Goal: Task Accomplishment & Management: Manage account settings

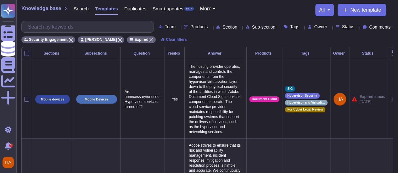
scroll to position [0, 38]
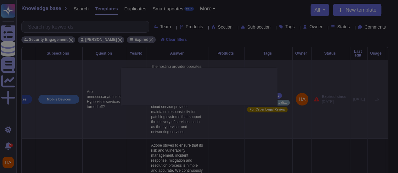
type textarea "Are unnecessary/unused Hypervisor services turned off?"
type textarea "The hosting provider operates, manages and controls the components from the hyp…"
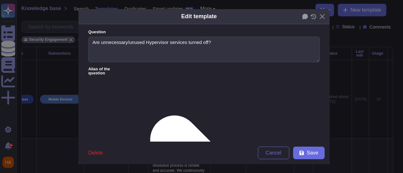
type textarea "Are unnecessary/unused Hypervisor services turned off?"
type textarea "The hosting provider operates, manages and controls the components from the hyp…"
click at [310, 155] on span "Save" at bounding box center [312, 153] width 11 height 5
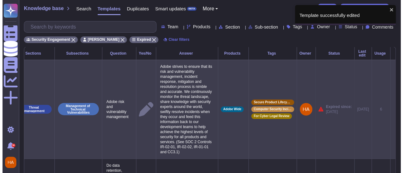
scroll to position [0, 28]
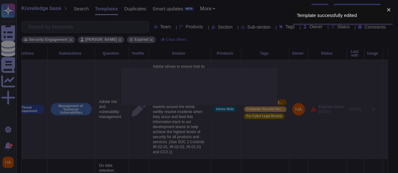
type textarea "Adobe risk and vulnerability management"
type textarea "Adobe strives to ensure that its risk and vulnerability management, incident re…"
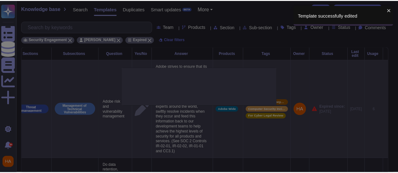
scroll to position [0, 28]
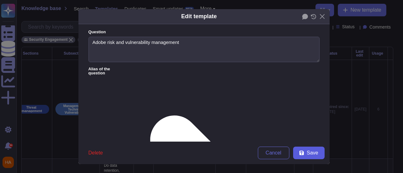
click at [302, 154] on button "Save" at bounding box center [308, 153] width 31 height 13
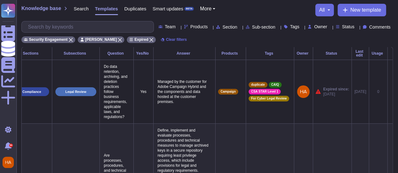
scroll to position [0, 23]
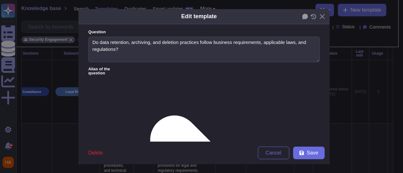
type textarea "Do data retention, archiving, and deletion practices follow business requiremen…"
type textarea "Managed by the customer for Adobe Campaign Hybrid and the components and data h…"
click at [88, 155] on span "Delete" at bounding box center [95, 153] width 14 height 5
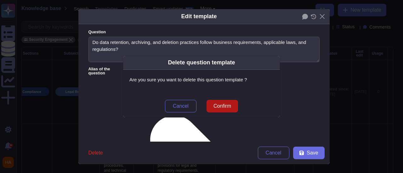
click at [222, 104] on span "Confirm" at bounding box center [222, 106] width 18 height 5
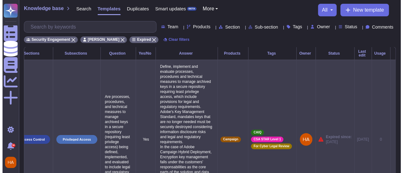
scroll to position [0, 29]
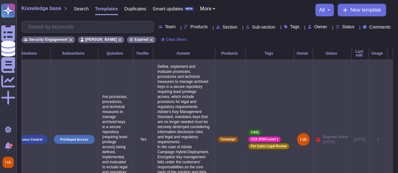
click at [390, 140] on icon at bounding box center [390, 140] width 0 height 0
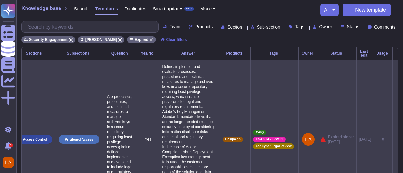
scroll to position [0, 29]
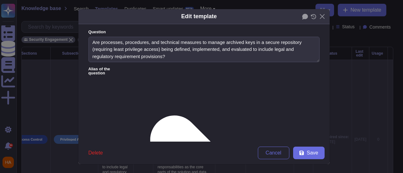
type textarea "Are processes, procedures, and technical measures to manage archived keys in a …"
type textarea "Define, implement and evaluate processes, procedures and technical measures to …"
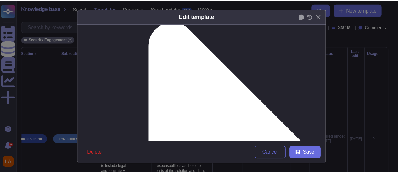
scroll to position [94, 0]
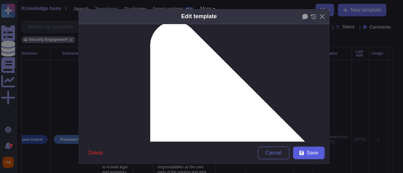
click at [299, 151] on icon at bounding box center [301, 153] width 5 height 5
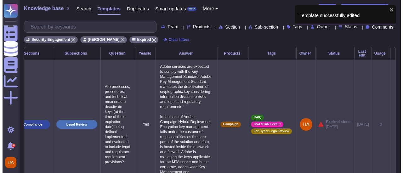
scroll to position [0, 29]
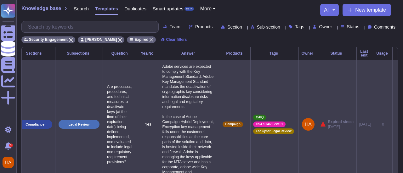
scroll to position [0, 29]
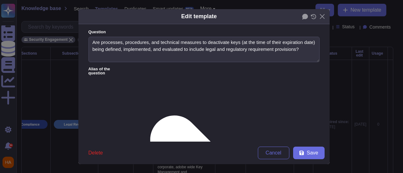
type textarea "Are processes, procedures, and technical measures to deactivate keys (at the ti…"
type textarea "Adobe services are expected to comply with the Key Management Standard. Adobe K…"
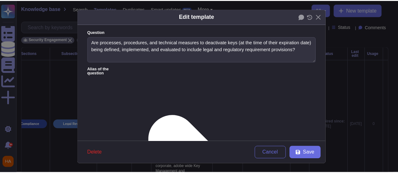
scroll to position [28, 0]
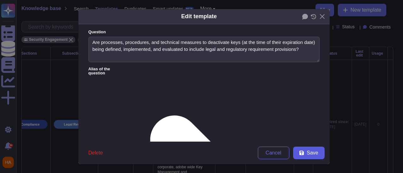
click at [300, 153] on icon at bounding box center [301, 153] width 5 height 5
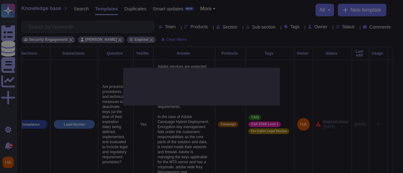
scroll to position [0, 25]
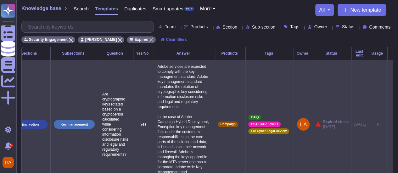
click at [390, 125] on icon at bounding box center [390, 125] width 0 height 0
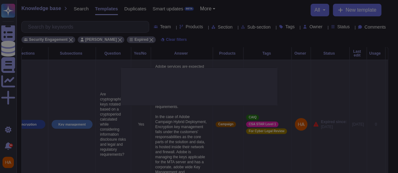
type textarea "Are cryptographic keys rotated based on a cryptoperiod calculated while conside…"
type textarea "Adobe services are expected to comply with the key management standard. Adobe k…"
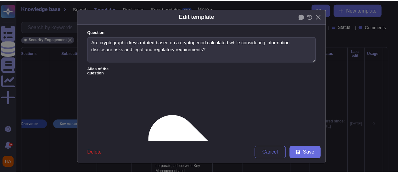
scroll to position [28, 0]
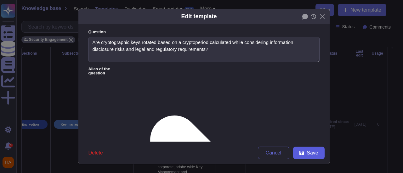
click at [314, 151] on span "Save" at bounding box center [312, 153] width 11 height 5
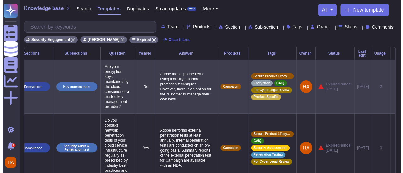
scroll to position [0, 29]
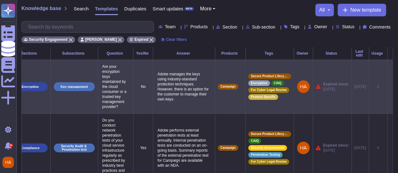
click at [390, 87] on icon at bounding box center [390, 87] width 0 height 0
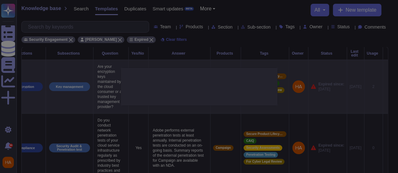
type textarea "Are your encryption keys maintained by the cloud consumer or a trusted key mana…"
type textarea "Adobe manages the keys using industry-standard protection techniques. However, …"
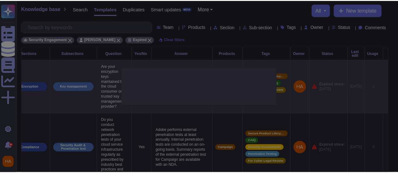
scroll to position [0, 29]
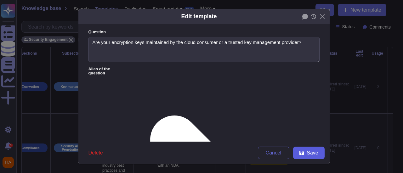
click at [311, 151] on span "Save" at bounding box center [312, 153] width 11 height 5
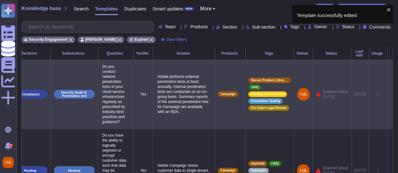
scroll to position [0, 29]
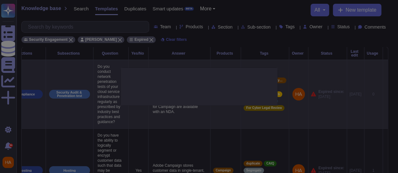
scroll to position [0, 29]
type textarea "Do you conduct network penetration tests of your cloud service infrastructure r…"
type textarea "Adobe performs external penetration tests at least annually. Internal penetrati…"
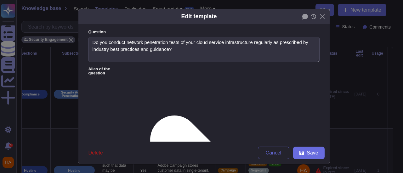
click at [93, 155] on span "Delete" at bounding box center [95, 153] width 14 height 5
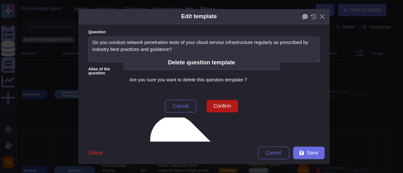
click at [228, 106] on span "Confirm" at bounding box center [222, 106] width 18 height 5
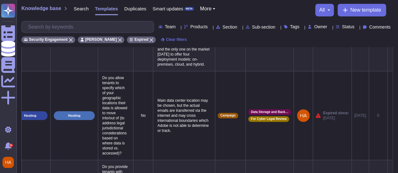
scroll to position [0, 0]
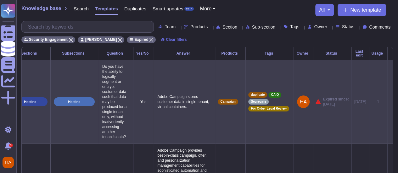
click at [390, 102] on icon at bounding box center [390, 102] width 0 height 0
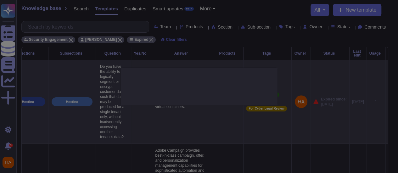
type textarea "Do you have the ability to logically segment or encrypt customer data such that…"
type textarea "Adobe Campaign stores customer data in single-tenant, virtual containers."
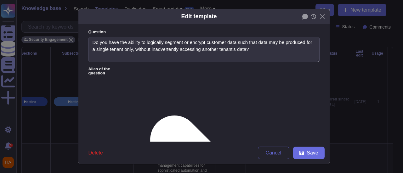
type textarea "Do you have the ability to logically segment or encrypt customer data such that…"
type textarea "Adobe Campaign stores customer data in single-tenant, virtual containers."
click at [307, 155] on span "Save" at bounding box center [312, 153] width 11 height 5
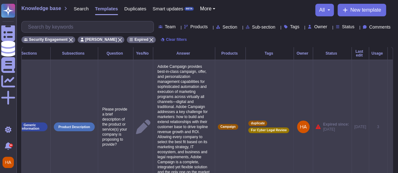
scroll to position [0, 30]
click at [390, 127] on icon at bounding box center [390, 127] width 0 height 0
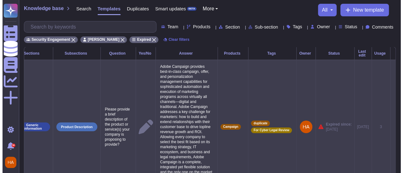
scroll to position [0, 29]
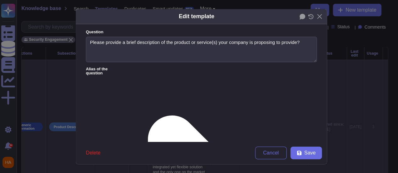
type textarea "Please provide a brief description of the product or service(s) your company is…"
type textarea "Adobe Campaign provides best-in-class campaign, offer, and personalization mana…"
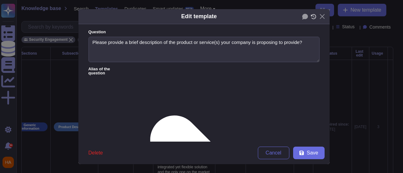
click at [312, 18] on icon at bounding box center [314, 16] width 6 height 5
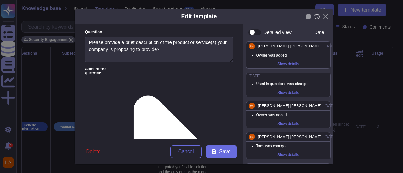
click at [314, 14] on icon at bounding box center [317, 16] width 6 height 5
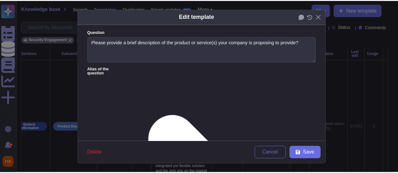
scroll to position [0, 0]
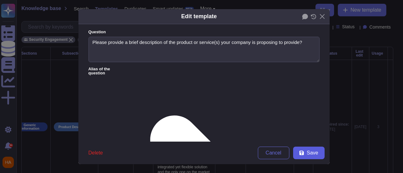
click at [304, 155] on button "Save" at bounding box center [308, 153] width 31 height 13
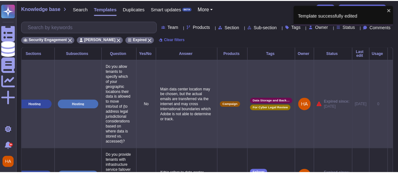
scroll to position [0, 25]
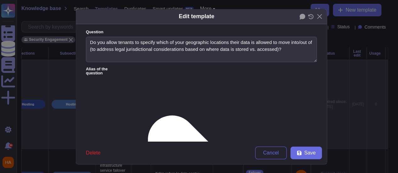
type textarea "Do you allow tenants to specify which of your geographic locations their data i…"
type textarea "Main data center location may be chosen, but the actual emails are transferred …"
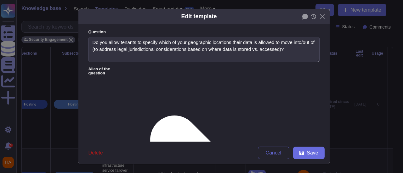
click at [94, 151] on span "Delete" at bounding box center [95, 153] width 14 height 5
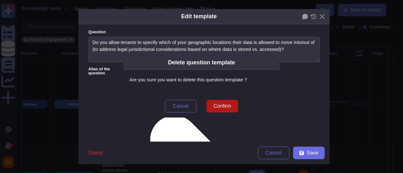
click at [223, 104] on span "Confirm" at bounding box center [222, 106] width 18 height 5
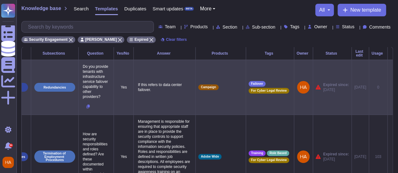
scroll to position [0, 48]
click at [87, 109] on icon at bounding box center [88, 107] width 3 height 4
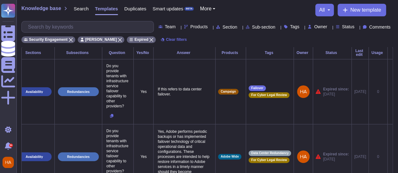
scroll to position [0, 0]
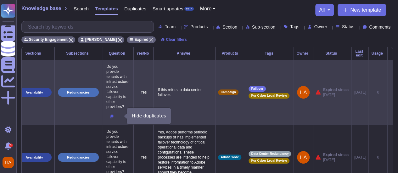
click at [110, 115] on icon at bounding box center [111, 117] width 3 height 4
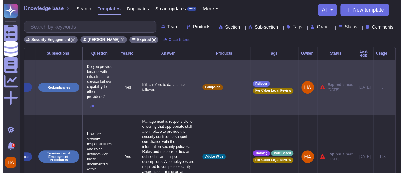
scroll to position [0, 48]
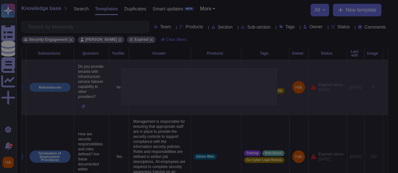
type textarea "Do you provide tenants with infrastructure service failover capability to other…"
type textarea "If this refers to data center failover."
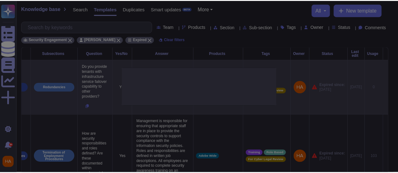
scroll to position [0, 48]
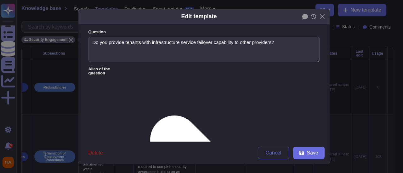
click at [88, 151] on span "Delete" at bounding box center [95, 153] width 14 height 5
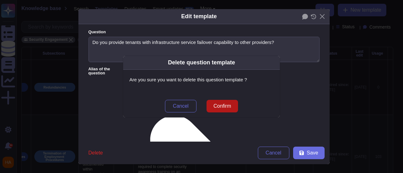
click at [229, 105] on span "Confirm" at bounding box center [222, 106] width 18 height 5
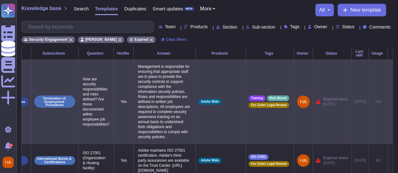
scroll to position [0, 48]
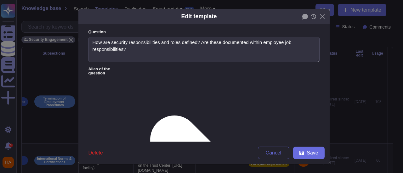
type textarea "How are security responsibilities and roles defined? Are these documented withi…"
type textarea "Management is responsible for ensuring that appropriate staff are in place to p…"
click at [319, 155] on button "Save" at bounding box center [308, 153] width 31 height 13
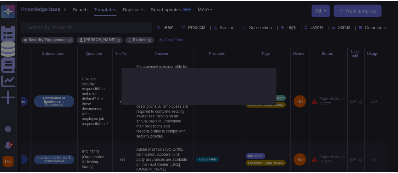
scroll to position [0, 43]
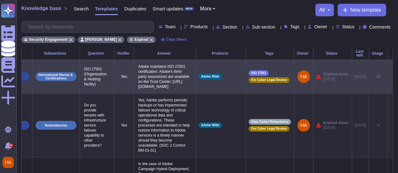
click at [390, 77] on icon at bounding box center [390, 77] width 0 height 0
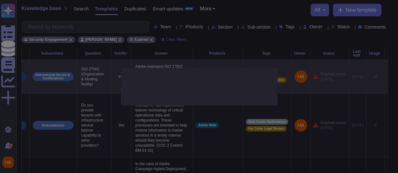
type textarea "ISO 27001 (Organization & Hosting facility)"
type textarea "Adobe maintains ISO 27001 certification. Adobe's third-party assurances are ava…"
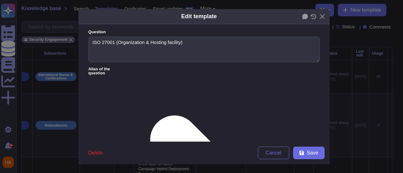
type textarea "ISO 27001 (Organization & Hosting facility)"
type textarea "Adobe maintains ISO 27001 certification. Adobe's third-party assurances are ava…"
click at [307, 153] on span "Save" at bounding box center [312, 153] width 11 height 5
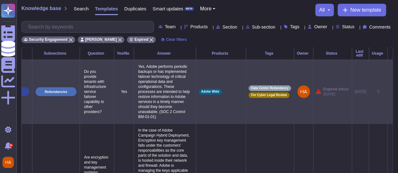
click at [390, 92] on icon at bounding box center [390, 92] width 0 height 0
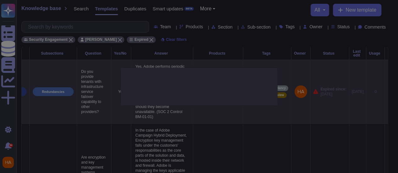
type textarea "Do you provide tenants with infrastructure service failover capability to other…"
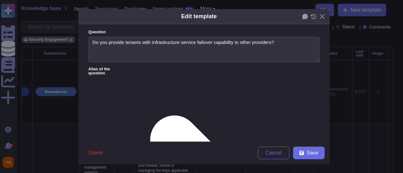
drag, startPoint x: 101, startPoint y: 87, endPoint x: 85, endPoint y: 87, distance: 15.7
click at [85, 87] on form "Question Do you provide tenants with infrastructure service failover capability…" at bounding box center [203, 83] width 251 height 118
click at [311, 155] on span "Save" at bounding box center [312, 153] width 11 height 5
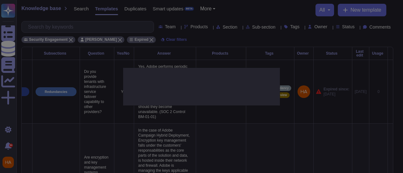
type textarea "Yes, Adobe performs periodic backups or has implemented failover technology of …"
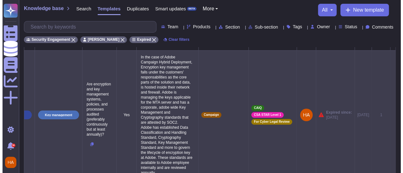
scroll to position [0, 0]
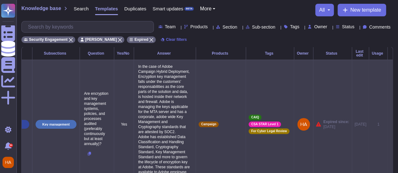
click at [390, 125] on icon at bounding box center [390, 125] width 0 height 0
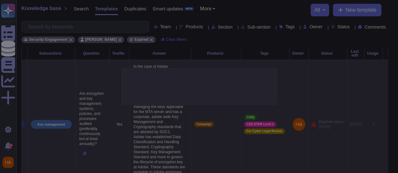
type textarea "Are encryption and key management systems, policies, and processes audited (pre…"
type textarea "In the case of Adobe Campaign Hybrid Deployment, Encryption key management fall…"
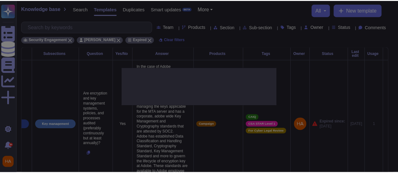
scroll to position [0, 48]
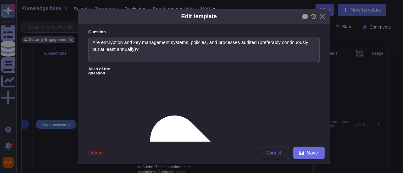
type textarea "Are encryption and key management systems, policies, and processes audited (pre…"
type textarea "In the case of Adobe Campaign Hybrid Deployment, Encryption key management fall…"
click at [308, 155] on span "Save" at bounding box center [312, 153] width 11 height 5
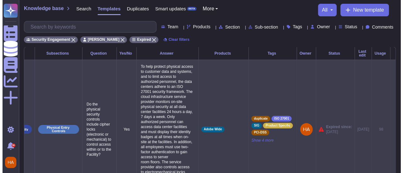
scroll to position [0, 48]
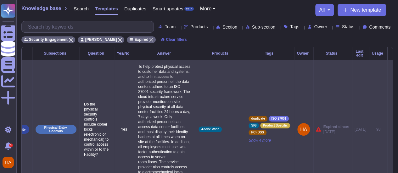
click at [390, 130] on icon at bounding box center [390, 130] width 0 height 0
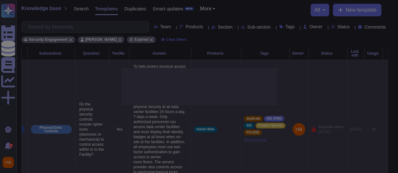
type textarea "Do the physical security controls include cipher locks (electronic or mechanica…"
type textarea "To help protect physical access to customer data and systems, and to limit acce…"
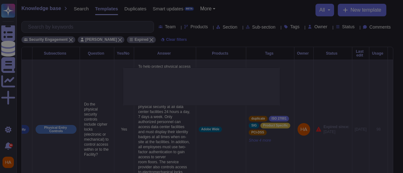
scroll to position [0, 48]
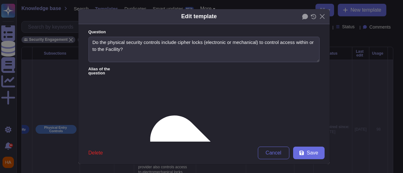
type textarea "Do the physical security controls include cipher locks (electronic or mechanica…"
type textarea "To help protect physical access to customer data and systems, and to limit acce…"
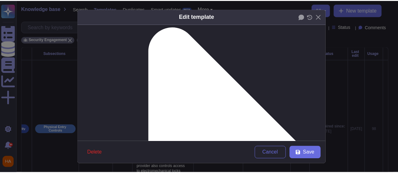
scroll to position [94, 0]
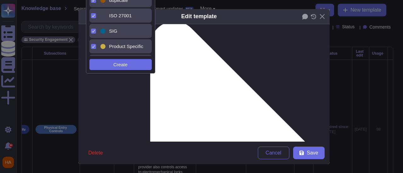
click at [93, 1] on icon at bounding box center [93, 0] width 3 height 3
click at [307, 154] on span "Save" at bounding box center [312, 153] width 11 height 5
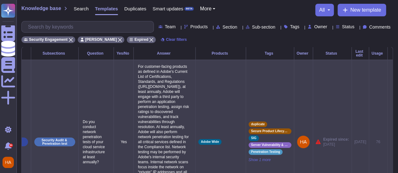
scroll to position [0, 0]
click at [390, 143] on icon at bounding box center [390, 143] width 0 height 0
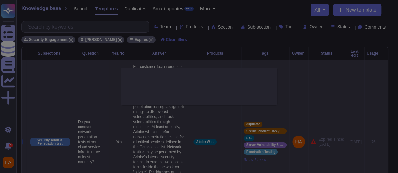
type textarea "Do you conduct network penetration tests of your cloud service infrastructure a…"
type textarea "For customer-facing products as defined in Adobe's Current List of Certificatio…"
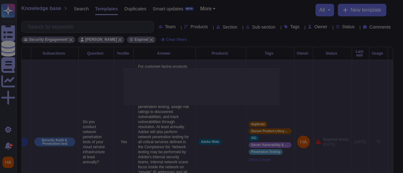
scroll to position [0, 48]
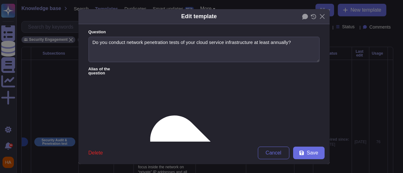
type textarea "Do you conduct network penetration tests of your cloud service infrastructure a…"
type textarea "For customer-facing products as defined in Adobe's Current List of Certificatio…"
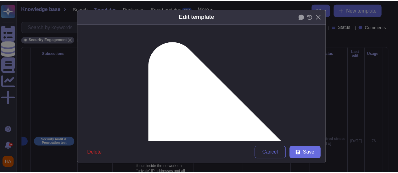
scroll to position [94, 0]
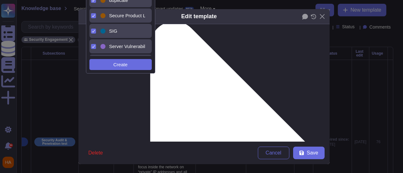
click at [93, 1] on icon at bounding box center [93, 0] width 3 height 3
click at [309, 155] on span "Save" at bounding box center [312, 153] width 11 height 5
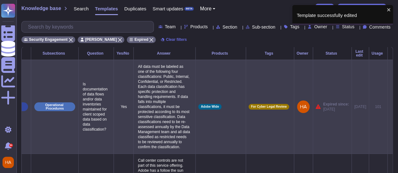
scroll to position [0, 48]
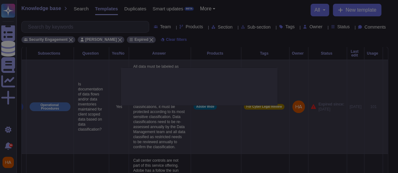
scroll to position [0, 48]
type textarea "Is documentation of data flows and/or data inventories maintained for client sc…"
type textarea "All data must be labeled as one of the following four classifications: Public, …"
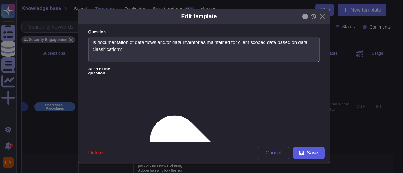
click at [311, 157] on button "Save" at bounding box center [308, 153] width 31 height 13
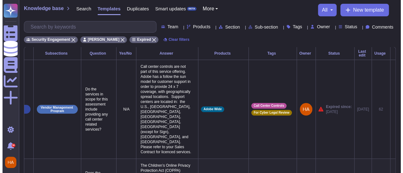
scroll to position [0, 48]
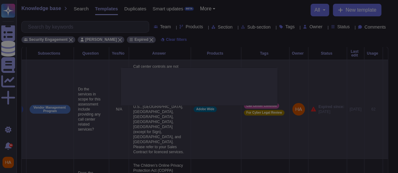
type textarea "Do the services in scope for this assessment include providing any call center …"
type textarea "Call center controls are not part of this service offering. Adobe has a follow …"
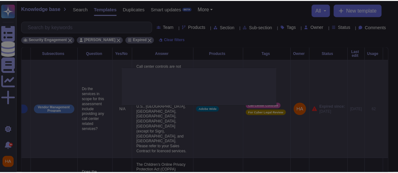
scroll to position [0, 48]
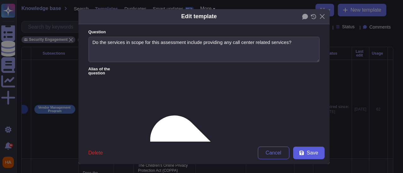
click at [315, 155] on button "Save" at bounding box center [308, 153] width 31 height 13
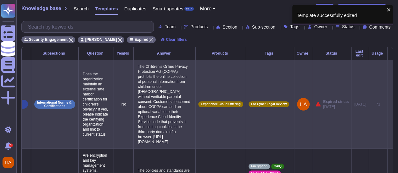
scroll to position [0, 48]
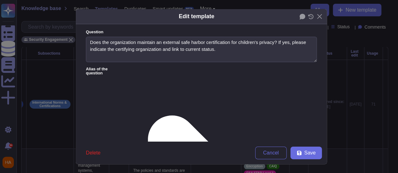
type textarea "Does the organization maintain an external safe harbor certification for childr…"
type textarea "The Children’s Online Privacy Protection Act (COPPA) prohibits the online colle…"
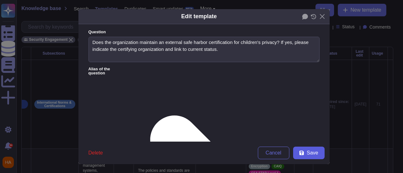
click at [307, 155] on span "Save" at bounding box center [312, 153] width 11 height 5
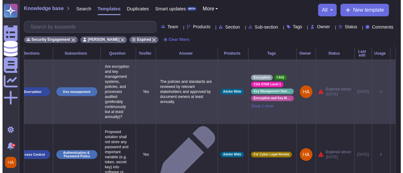
scroll to position [0, 30]
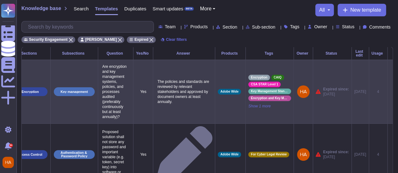
click at [390, 92] on icon at bounding box center [390, 92] width 0 height 0
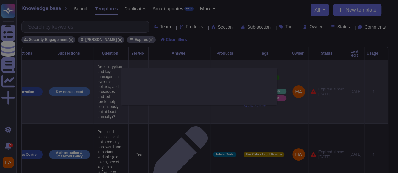
type textarea "Are encryption and key management systems, policies, and processes audited (pre…"
type textarea "The policies and standards are reviewed by relevant stakeholders and approved b…"
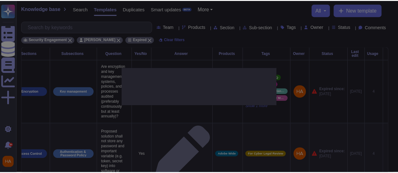
scroll to position [0, 29]
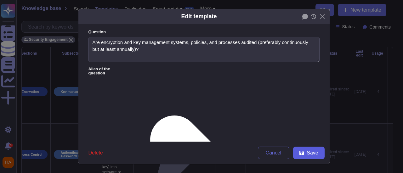
click at [309, 152] on span "Save" at bounding box center [312, 153] width 11 height 5
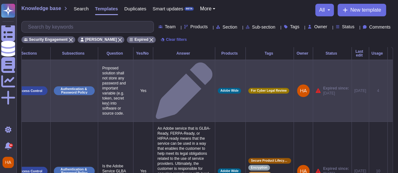
scroll to position [0, 30]
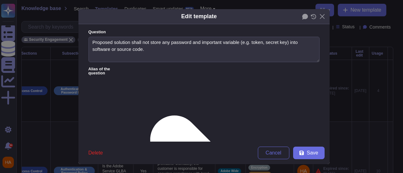
type textarea "Proposed solution shall not store any password and important variable (e.g. tok…"
click at [97, 153] on span "Delete" at bounding box center [95, 153] width 14 height 5
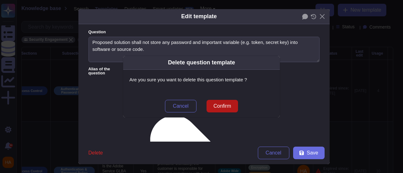
click at [220, 105] on span "Confirm" at bounding box center [222, 106] width 18 height 5
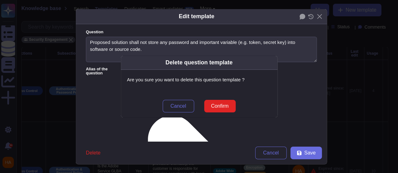
scroll to position [0, 25]
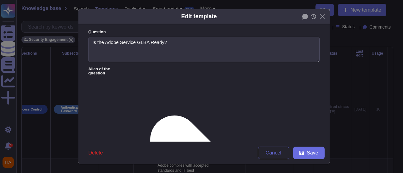
type textarea "Is the Adobe Service GLBA Ready?"
type textarea "An Adobe service that is GLBA-Ready, FERPA-Ready, or HIPAA ready means that the…"
click at [313, 156] on span "Save" at bounding box center [312, 153] width 11 height 5
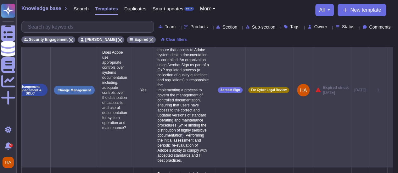
scroll to position [0, 0]
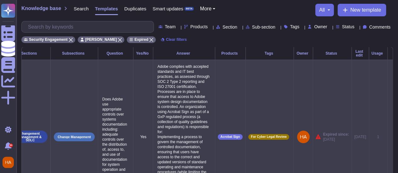
click at [390, 138] on icon at bounding box center [390, 138] width 0 height 0
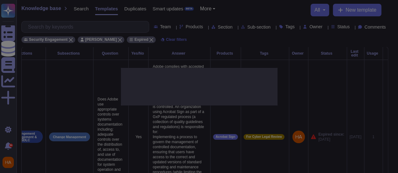
scroll to position [0, 29]
type textarea "Does Adobe use appropriate controls over systems documentation including: adequ…"
type textarea "Adobe complies with accepted standards and IT best practices, as assessed throu…"
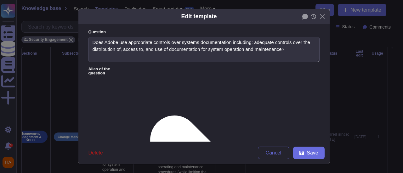
click at [92, 154] on span "Delete" at bounding box center [95, 153] width 14 height 5
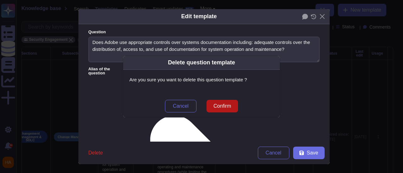
click at [227, 106] on span "Confirm" at bounding box center [222, 106] width 18 height 5
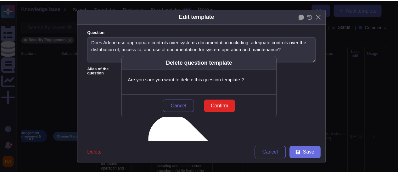
scroll to position [0, 25]
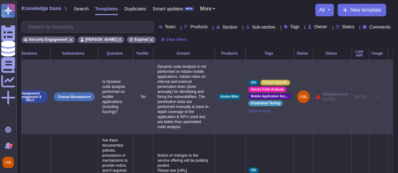
click at [390, 97] on icon at bounding box center [390, 97] width 0 height 0
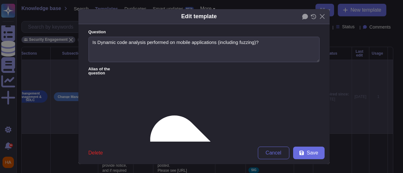
type textarea "Is Dynamic code analysis performed on mobile applications (including fuzzing)?"
type textarea "Dynamic code analysis is not performed on Adobe mobile applications. Adobe reli…"
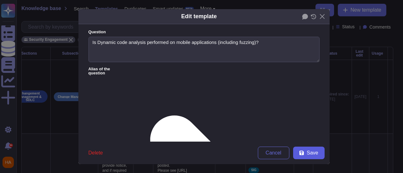
click at [303, 155] on button "Save" at bounding box center [308, 153] width 31 height 13
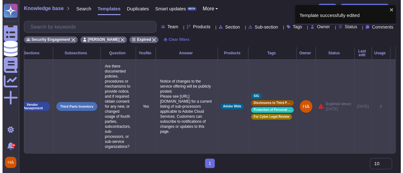
scroll to position [0, 0]
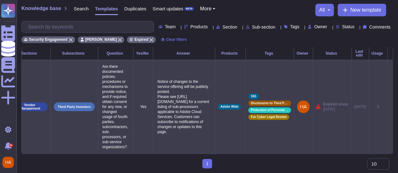
click at [390, 107] on icon at bounding box center [390, 107] width 0 height 0
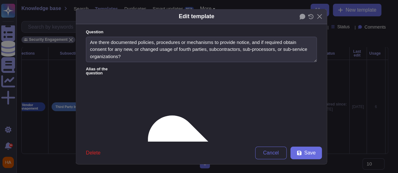
type textarea "Are there documented policies, procedures or mechanisms to provide notice, and …"
type textarea "Notice of changes to the service offering will be publicly posted. Please see […"
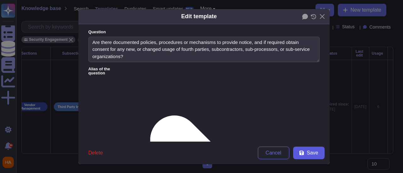
click at [307, 151] on span "Save" at bounding box center [312, 153] width 11 height 5
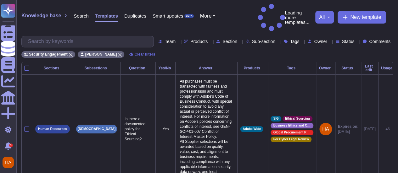
click at [350, 36] on div "Team Products Section Sub-section Tags Owner Status Comments" at bounding box center [207, 42] width 372 height 12
click at [345, 39] on span "Status" at bounding box center [348, 41] width 13 height 4
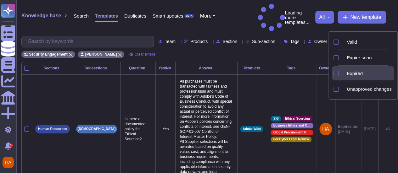
click at [363, 77] on div "Expired" at bounding box center [368, 73] width 53 height 14
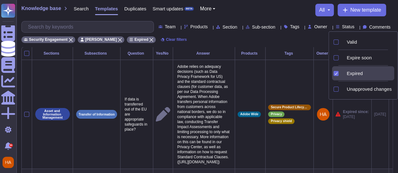
click at [345, 26] on span "Status" at bounding box center [348, 27] width 13 height 4
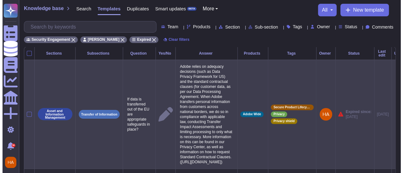
scroll to position [0, 28]
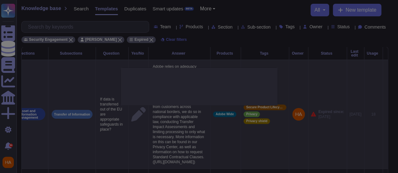
type textarea "If data is transferred out of the EU are appropriate safeguards in place?"
type textarea "Adobe relies on adequacy decisions (such as Data Privacy Framework for US) and …"
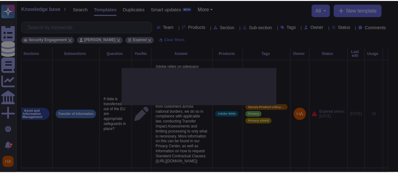
scroll to position [0, 27]
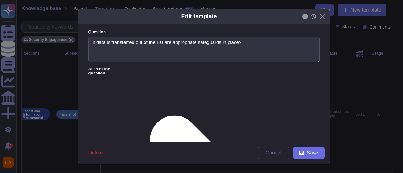
type textarea "If data is transferred out of the EU are appropriate safeguards in place?"
type textarea "Adobe relies on adequacy decisions (such as Data Privacy Framework for US) and …"
click at [308, 151] on span "Save" at bounding box center [312, 153] width 11 height 5
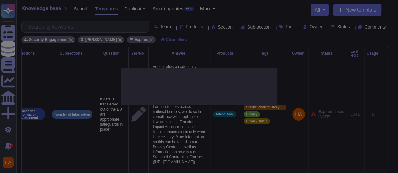
scroll to position [0, 23]
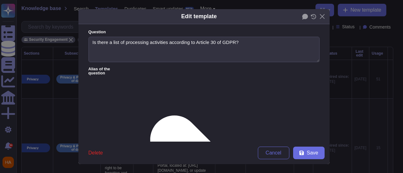
type textarea "Is there a list of processing activities according to Article 30 of GDPR?"
type textarea "The Adobe Article 30 Records are updated and maintained on an ongoing basis and…"
click at [309, 155] on span "Save" at bounding box center [312, 153] width 11 height 5
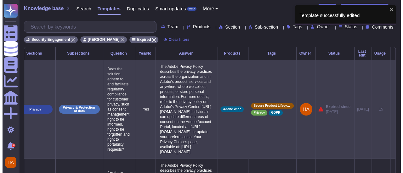
scroll to position [0, 28]
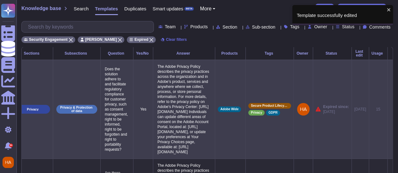
click at [390, 110] on icon at bounding box center [390, 110] width 0 height 0
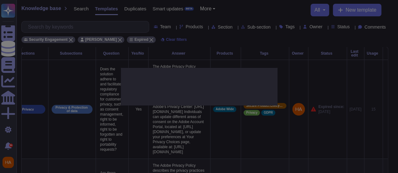
type textarea "Does the solution adhere to and facilitate regulatory compliance for customer p…"
type textarea "The Adobe Privacy Policy describes the privacy practices across the organizatio…"
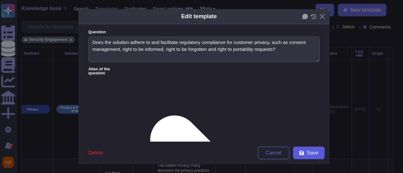
click at [319, 152] on button "Save" at bounding box center [308, 153] width 31 height 13
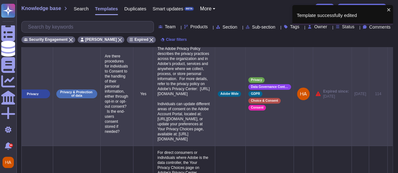
scroll to position [31, 0]
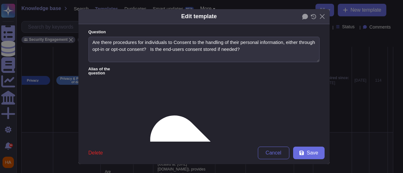
type textarea "Are there procedures for individuals to Consent to the handling of their person…"
type textarea "The Adobe Privacy Policy describes the privacy practices across the organizatio…"
click at [313, 154] on span "Save" at bounding box center [312, 153] width 11 height 5
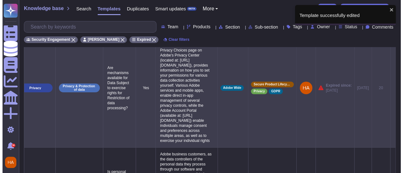
scroll to position [0, 28]
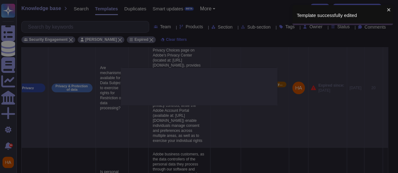
type textarea "Are mechanisms available for Data Subject to exercise rights for Restriction of…"
type textarea "For direct consumers or individuals where Adobe is the data controller, the You…"
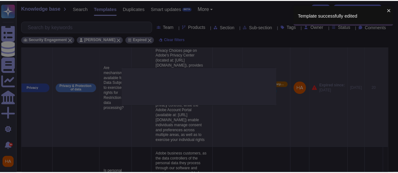
scroll to position [0, 27]
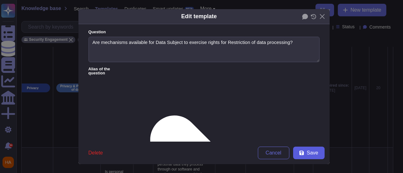
click at [307, 153] on span "Save" at bounding box center [312, 153] width 11 height 5
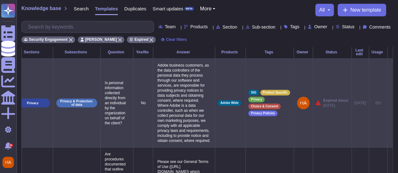
scroll to position [0, 0]
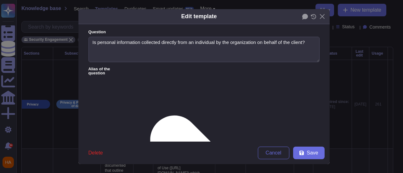
type textarea "Is personal information collected directly from an individual by the organizati…"
type textarea "Adobe business customers, as the data controllers of the personal data they pro…"
click at [307, 151] on span "Save" at bounding box center [312, 153] width 11 height 5
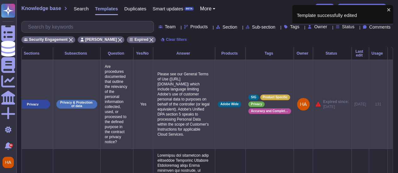
click at [390, 105] on icon at bounding box center [390, 105] width 0 height 0
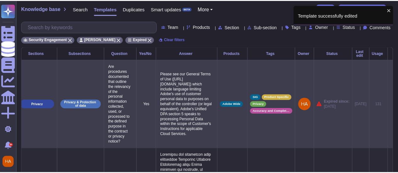
scroll to position [0, 27]
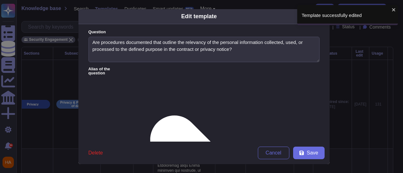
type textarea "Are procedures documented that outline the relevancy of the personal informatio…"
type textarea "Please see our General Terms of Use (https://www.adobe.com/legal/terms.html) wh…"
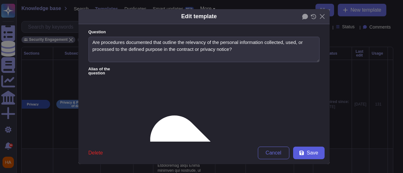
click at [307, 153] on span "Save" at bounding box center [312, 153] width 11 height 5
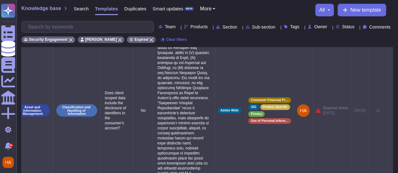
scroll to position [0, 28]
click at [390, 111] on icon at bounding box center [390, 111] width 0 height 0
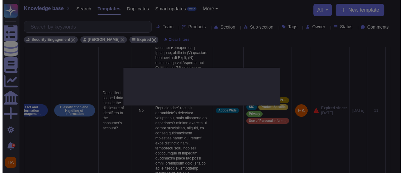
scroll to position [0, 27]
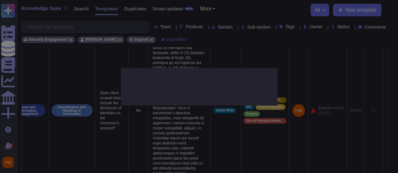
type textarea "Does client scoped data include the disclosure of identifiers to the consumer's…"
type textarea "Customers are prohibited from processing Sensitive Personal Information using A…"
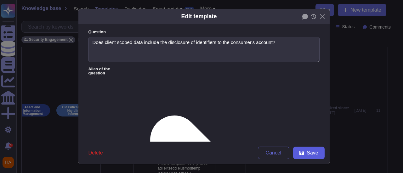
click at [302, 155] on button "Save" at bounding box center [308, 153] width 31 height 13
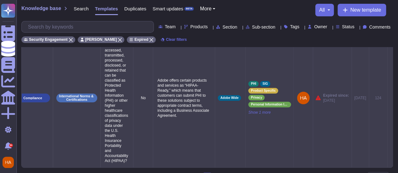
scroll to position [0, 28]
click at [390, 99] on icon at bounding box center [390, 99] width 0 height 0
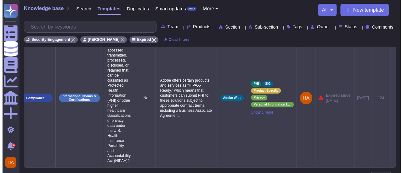
scroll to position [0, 27]
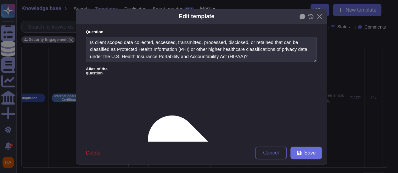
type textarea "Is client scoped data collected, accessed, transmitted, processed, disclosed, o…"
type textarea "Adobe offers certain products and services as “HIPAA-Ready,” which means that c…"
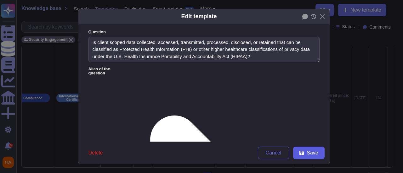
click at [316, 153] on button "Save" at bounding box center [308, 153] width 31 height 13
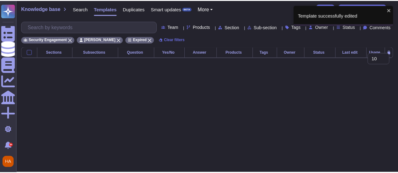
scroll to position [0, 0]
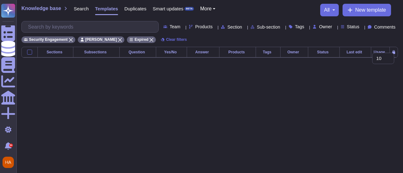
click at [346, 30] on div "Team Products Section Sub-section Tags Owner Status Comments" at bounding box center [209, 27] width 376 height 12
click at [347, 27] on span "Status" at bounding box center [353, 27] width 13 height 4
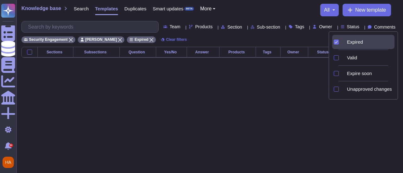
click at [338, 41] on div at bounding box center [336, 42] width 5 height 5
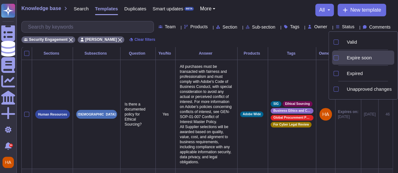
click at [341, 59] on div "Expire soon" at bounding box center [363, 58] width 62 height 14
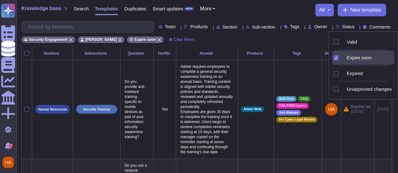
click at [271, 3] on div "Knowledge base Search Templates Duplicates Smart updates BETA More all New temp…" at bounding box center [207, 23] width 382 height 47
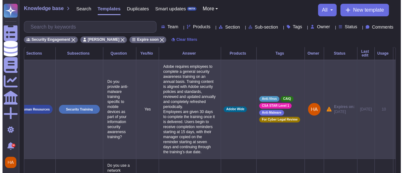
scroll to position [0, 29]
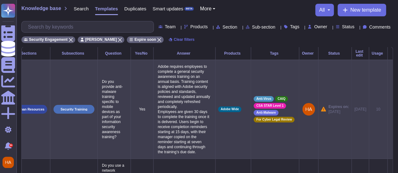
click at [390, 110] on icon at bounding box center [390, 110] width 0 height 0
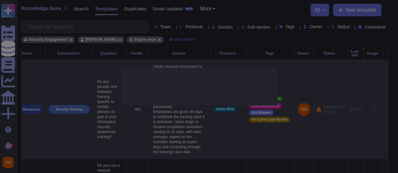
type textarea "Do you provide anti-malware training specific to mobile devices as part of your…"
type textarea "Adobe requires employees to complete a general security awareness training on a…"
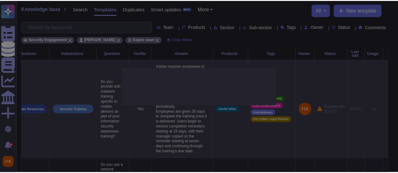
scroll to position [0, 29]
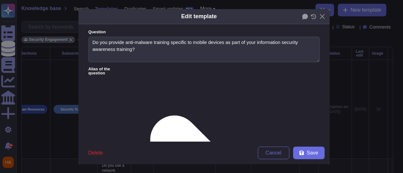
type textarea "Do you provide anti-malware training specific to mobile devices as part of your…"
type textarea "Adobe requires employees to complete a general security awareness training on a…"
click at [307, 154] on span "Save" at bounding box center [312, 153] width 11 height 5
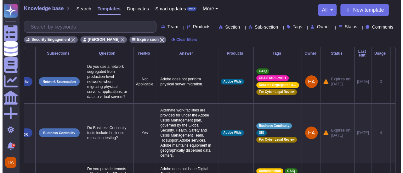
scroll to position [0, 47]
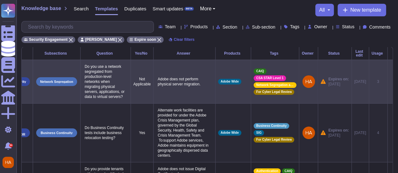
click at [390, 82] on icon at bounding box center [390, 82] width 0 height 0
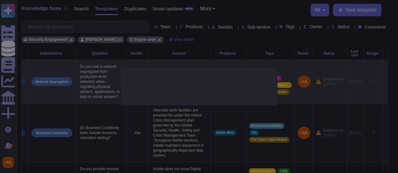
type textarea "Do you use a network segregated from production-level networks when migrating p…"
type textarea "Adobe does not perform physical server migration."
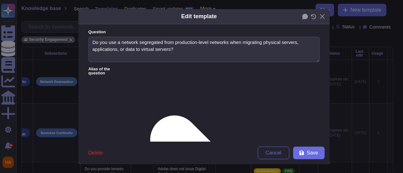
type textarea "Do you use a network segregated from production-level networks when migrating p…"
type textarea "Adobe does not perform physical server migration."
click at [312, 154] on span "Save" at bounding box center [312, 153] width 11 height 5
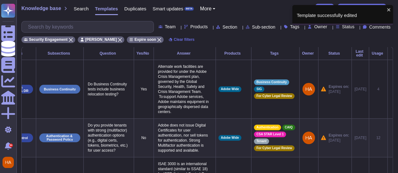
scroll to position [0, 41]
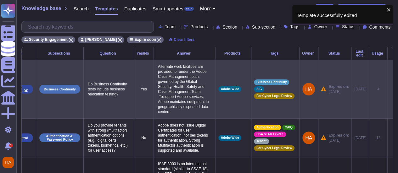
click at [390, 90] on icon at bounding box center [390, 90] width 0 height 0
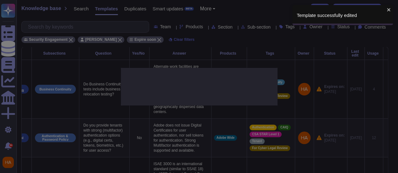
type textarea "Do Business Continuity tests include business relocation testing?"
type textarea "Alternate work facilities are provided for under the Adobe Crisis Management pl…"
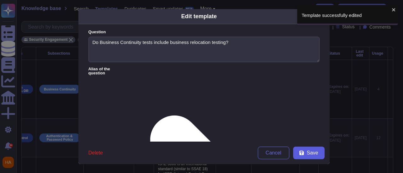
click at [313, 153] on span "Save" at bounding box center [312, 153] width 11 height 5
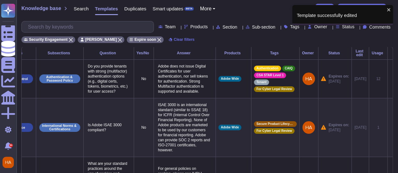
scroll to position [0, 0]
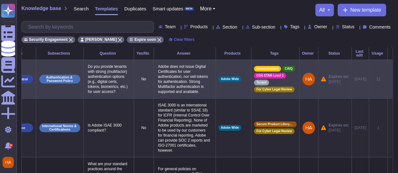
click at [390, 80] on icon at bounding box center [390, 80] width 0 height 0
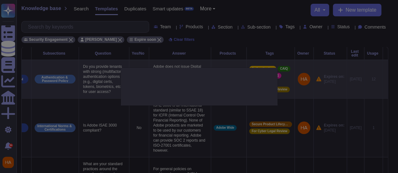
type textarea "Do you provide tenants with strong (multifactor) authentication options (e.g., …"
type textarea "Adobe does not issue Digital Certificates for user authentication, nor sell tok…"
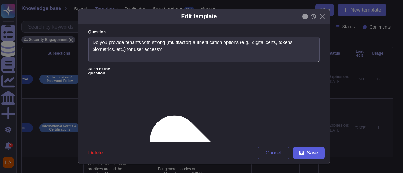
click at [310, 152] on span "Save" at bounding box center [312, 153] width 11 height 5
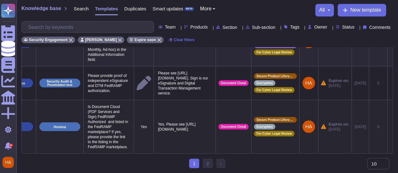
click at [390, 127] on icon at bounding box center [390, 127] width 0 height 0
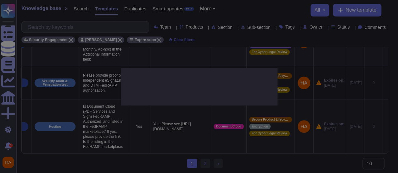
type textarea "Is Document Cloud (PDF Services and Sign) FedRAMP Authorized and listed in the …"
type textarea "Yes. Please see https://marketplace.fedramp.gov/#/product/adobe-document-cloud-…"
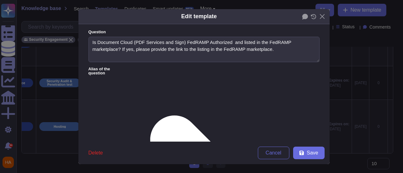
type textarea "Is Document Cloud (PDF Services and Sign) FedRAMP Authorized and listed in the …"
type textarea "Yes. Please see https://marketplace.fedramp.gov/#/product/adobe-document-cloud-…"
click at [89, 156] on span "Delete" at bounding box center [95, 153] width 14 height 5
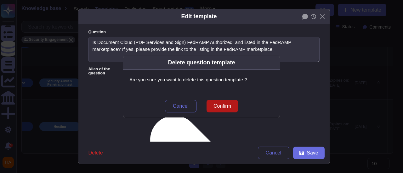
click at [233, 107] on button "Confirm" at bounding box center [221, 106] width 31 height 13
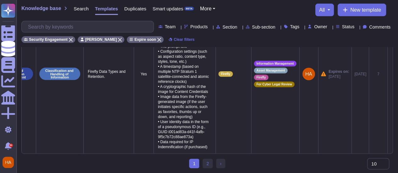
scroll to position [681, 0]
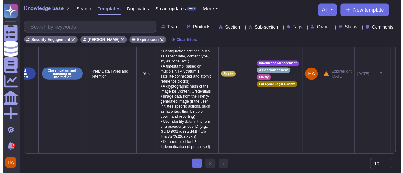
scroll to position [0, 46]
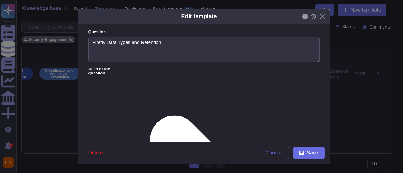
type textarea "Firefly Data Types and Retention."
type textarea "Adobe retains customer data in accordance with the customer’s Enterprise Term L…"
click at [303, 153] on button "Save" at bounding box center [308, 153] width 31 height 13
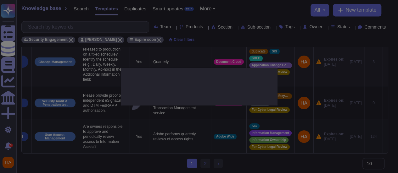
type textarea "Are owners responsible to approve and periodically review access to Information…"
type textarea "Adobe performs quarterly reviews of access rights."
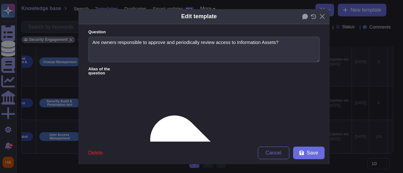
type textarea "Are owners responsible to approve and periodically review access to Information…"
type textarea "Adobe performs quarterly reviews of access rights."
click at [312, 156] on span "Save" at bounding box center [312, 153] width 11 height 5
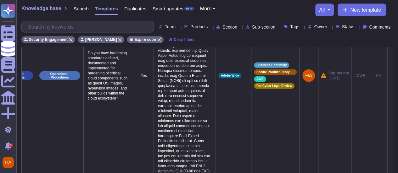
scroll to position [702, 0]
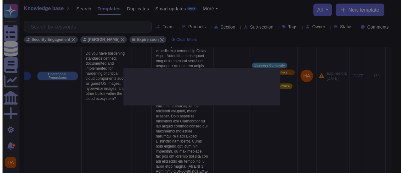
scroll to position [0, 46]
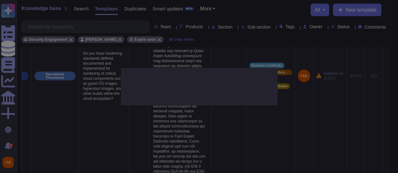
type textarea "Do you have hardening standards defined, documented and implemented for hardeni…"
type textarea "Systems are hardened according to CIS guidelines. Adobe has developed a base co…"
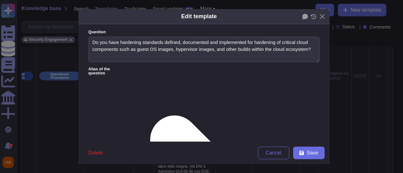
type textarea "Do you have hardening standards defined, documented and implemented for hardeni…"
type textarea "Systems are hardened according to CIS guidelines. Adobe has developed a base co…"
click at [301, 151] on icon at bounding box center [301, 153] width 5 height 5
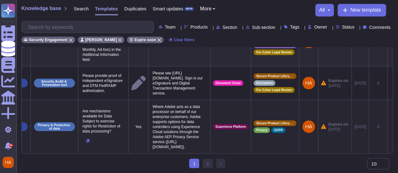
scroll to position [0, 51]
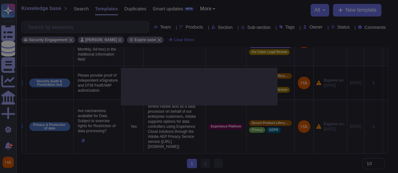
type textarea "Are mechanisms available for Data Subject to exercise rights for Restriction of…"
type textarea "Where Adobe acts as a data processor on behalf of our enterprise customers, Ado…"
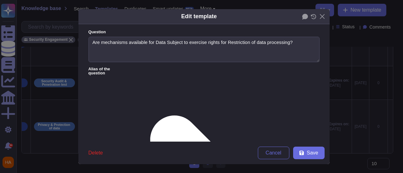
type textarea "Are mechanisms available for Data Subject to exercise rights for Restriction of…"
type textarea "Where Adobe acts as a data processor on behalf of our enterprise customers, Ado…"
click at [307, 154] on span "Save" at bounding box center [312, 153] width 11 height 5
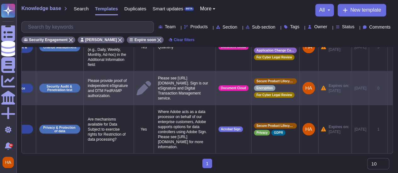
scroll to position [567, 0]
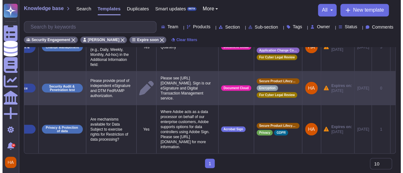
scroll to position [0, 46]
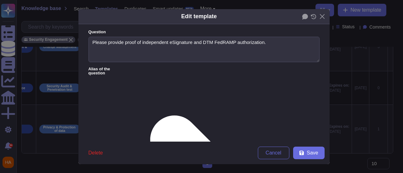
type textarea "Please provide proof of independent eSignature and DTM FedRAMP authorization."
type textarea "Please see https://marketplace.fedramp.gov/#/product/adobe-document-cloud-pdf-s…"
click at [304, 155] on button "Save" at bounding box center [308, 153] width 31 height 13
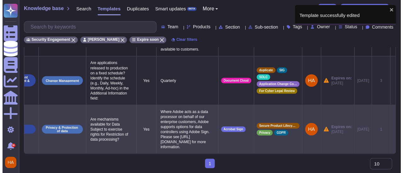
scroll to position [0, 41]
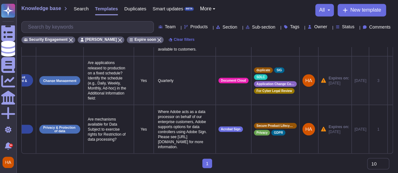
click at [390, 81] on icon at bounding box center [390, 81] width 0 height 0
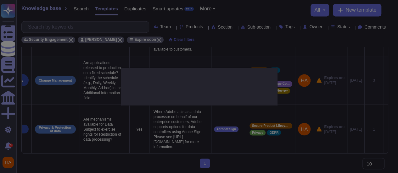
type textarea "Are applications released to production on a fixed schedule? Identify the sched…"
type textarea "Quarterly"
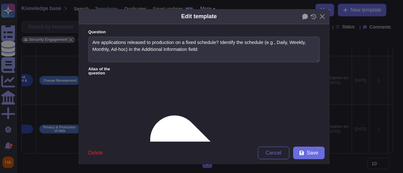
type textarea "Are applications released to production on a fixed schedule? Identify the sched…"
type textarea "Quarterly"
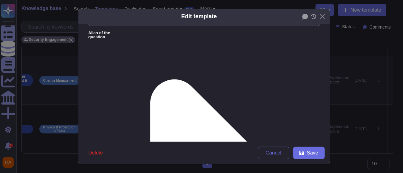
scroll to position [94, 0]
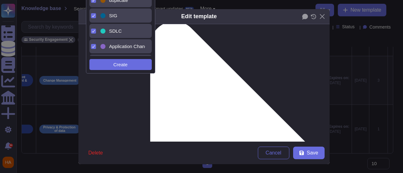
click at [93, 1] on icon at bounding box center [93, 0] width 3 height 3
click at [312, 153] on span "Save" at bounding box center [312, 153] width 11 height 5
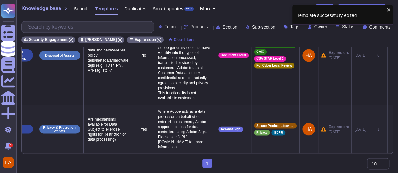
scroll to position [0, 46]
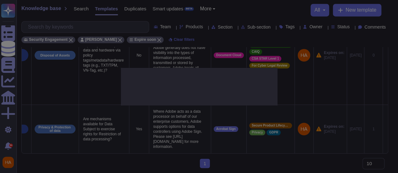
type textarea "Are mechanisms available for Data Subject to exercise rights for Restriction of…"
type textarea "Where Adobe acts as a data processor on behalf of our enterprise customers, Ado…"
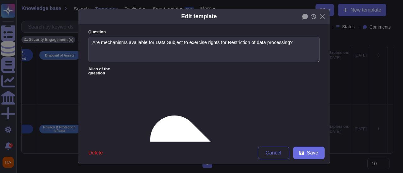
type textarea "Are mechanisms available for Data Subject to exercise rights for Restriction of…"
type textarea "Where Adobe acts as a data processor on behalf of our enterprise customers, Ado…"
click at [315, 153] on span "Save" at bounding box center [312, 153] width 11 height 5
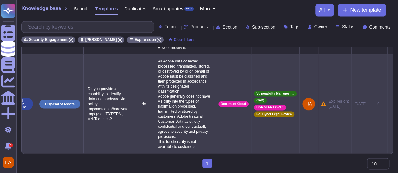
click at [390, 105] on icon at bounding box center [390, 105] width 0 height 0
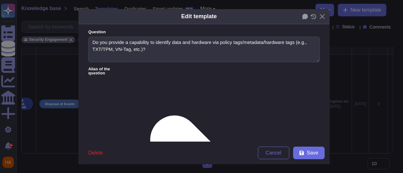
type textarea "Do you provide a capability to identify data and hardware via policy tags/metad…"
type textarea "All Adobe data collected, processed, transmitted, stored, or destroyed by or on…"
click at [307, 155] on span "Save" at bounding box center [312, 153] width 11 height 5
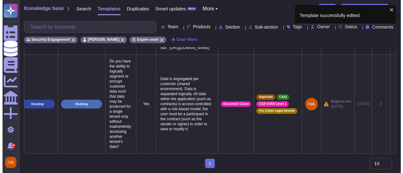
scroll to position [0, 22]
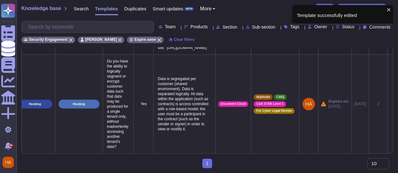
click at [390, 105] on icon at bounding box center [390, 105] width 0 height 0
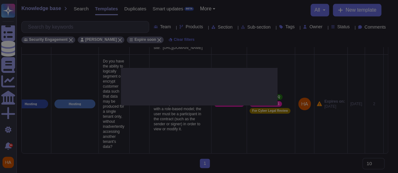
type textarea "Do you have the ability to logically segment or encrypt customer data such that…"
type textarea "Data is segregated per customer (shared environment). Data is separated logical…"
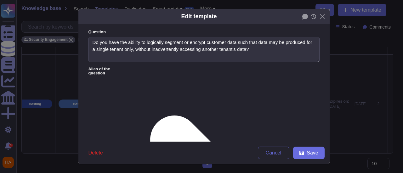
type textarea "Do you have the ability to logically segment or encrypt customer data such that…"
type textarea "Data is segregated per customer (shared environment). Data is separated logical…"
click at [304, 152] on button "Save" at bounding box center [308, 153] width 31 height 13
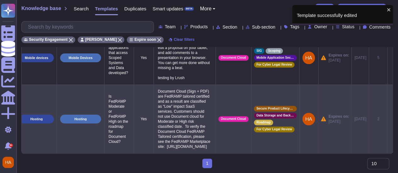
scroll to position [0, 25]
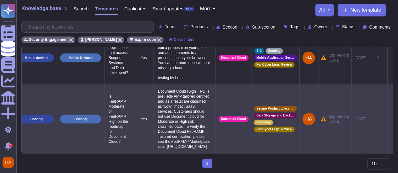
click at [390, 120] on icon at bounding box center [390, 120] width 0 height 0
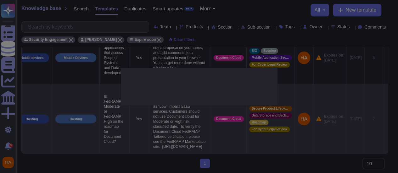
type textarea "Is FedRAMP Moderate or FedRAMP HIgh on the roadmap for Document Cloud?"
type textarea "Document Cloud (Sign + PDF) are FedRAMP tailored certified and as a result are …"
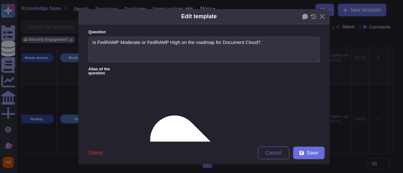
type textarea "Is FedRAMP Moderate or FedRAMP HIgh on the roadmap for Document Cloud?"
type textarea "Document Cloud (Sign + PDF) are FedRAMP tailored certified and as a result are …"
click at [311, 153] on span "Save" at bounding box center [312, 153] width 11 height 5
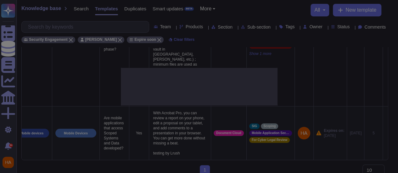
type textarea "Are mobile applications that access Scoped Systems and Data developed?"
type textarea "With Acrobat Pro, you can review a report on your phone, edit a proposal on you…"
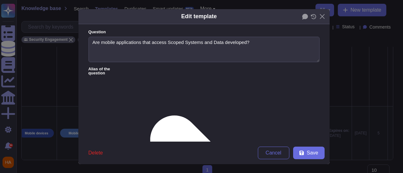
type textarea "Are mobile applications that access Scoped Systems and Data developed?"
drag, startPoint x: 105, startPoint y: 104, endPoint x: 235, endPoint y: 116, distance: 130.5
click at [300, 154] on icon at bounding box center [301, 153] width 5 height 5
type textarea "With Acrobat Pro, you can review a report on your phone, edit a proposal on you…"
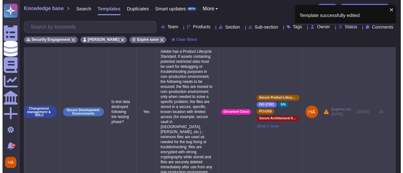
scroll to position [187, 0]
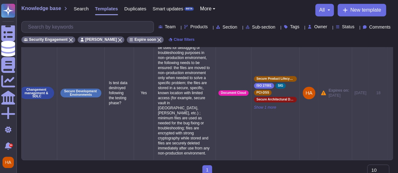
click at [390, 93] on icon at bounding box center [390, 93] width 0 height 0
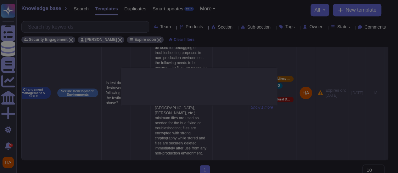
type textarea "Is test data destroyed following the testing phase?"
type textarea "Adobe has a Product Lifecycle Standard. If assets containing potential restrict…"
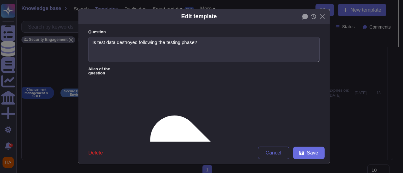
type textarea "Is test data destroyed following the testing phase?"
type textarea "Adobe has a Product Lifecycle Standard. If assets containing potential restrict…"
click at [299, 153] on icon at bounding box center [301, 153] width 5 height 5
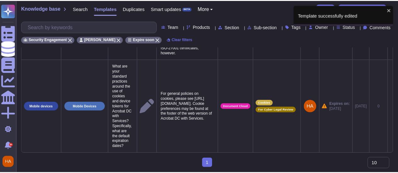
scroll to position [63, 0]
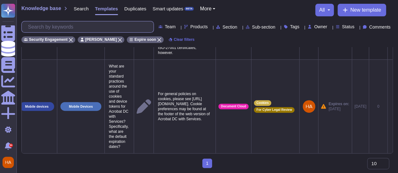
click at [76, 28] on input "text" at bounding box center [89, 26] width 129 height 11
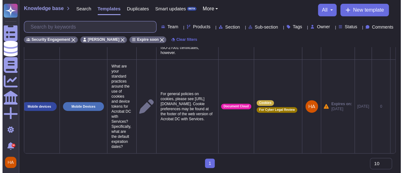
scroll to position [0, 24]
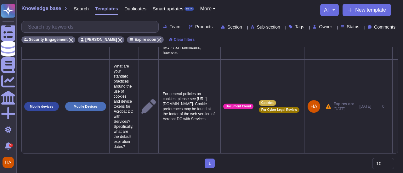
scroll to position [0, 24]
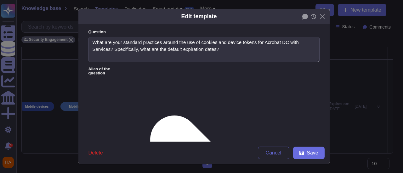
type textarea "What are your standard practices around the use of cookies and device tokens fo…"
type textarea "For general policies on cookies, please see http://www.adobe.com/privacy/cookie…"
drag, startPoint x: 271, startPoint y: 88, endPoint x: 178, endPoint y: 90, distance: 93.2
click at [308, 155] on span "Save" at bounding box center [312, 153] width 11 height 5
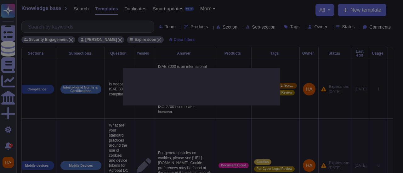
scroll to position [0, 13]
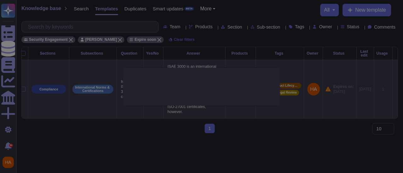
type textarea "Is Adobe ISAE 3000 compliant?"
type textarea "ISAE 3000 is an international standard (similar to SSAE 18) for ICFR (Internal …"
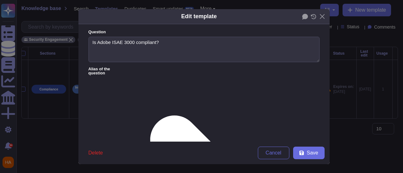
type textarea "Is Adobe ISAE 3000 compliant?"
type textarea "ISAE 3000 is an international standard (similar to SSAE 18) for ICFR (Internal …"
click at [311, 151] on span "Save" at bounding box center [312, 153] width 11 height 5
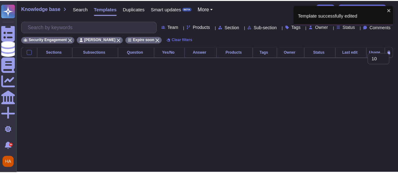
scroll to position [0, 0]
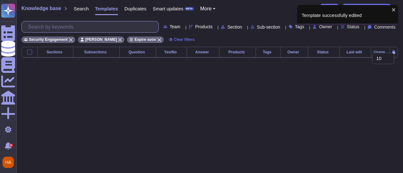
click at [110, 25] on input "text" at bounding box center [91, 26] width 133 height 11
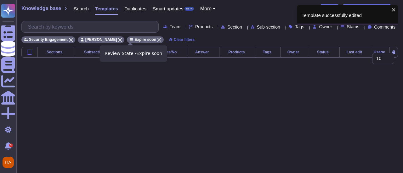
click at [157, 40] on icon at bounding box center [159, 40] width 4 height 4
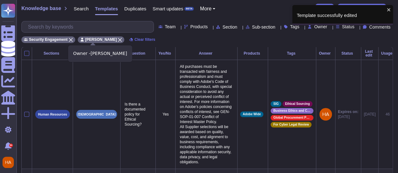
click at [118, 38] on icon at bounding box center [120, 40] width 4 height 4
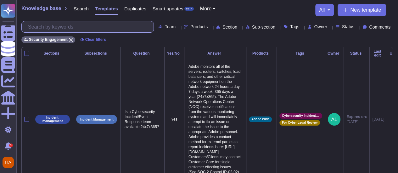
click at [105, 27] on input "text" at bounding box center [89, 26] width 129 height 11
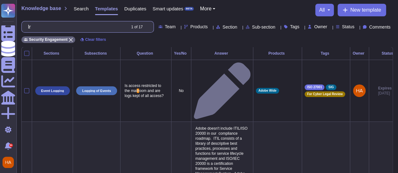
type input "l"
